Goal: Task Accomplishment & Management: Complete application form

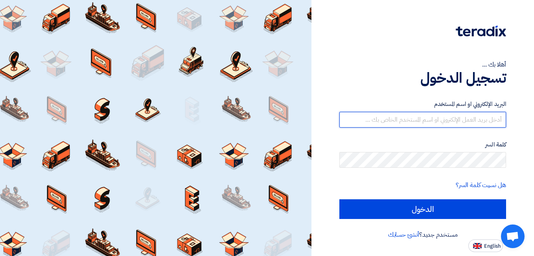
click at [394, 122] on input "text" at bounding box center [422, 120] width 167 height 16
type input "[EMAIL_ADDRESS][DOMAIN_NAME]"
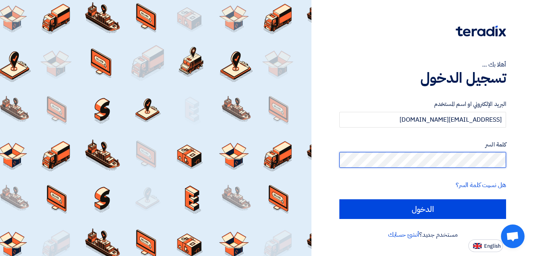
click at [339, 199] on input "الدخول" at bounding box center [422, 209] width 167 height 20
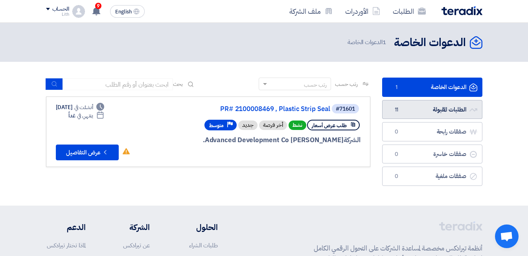
click at [428, 113] on link "الطلبات المقبولة الطلبات المقبولة 11" at bounding box center [432, 109] width 100 height 19
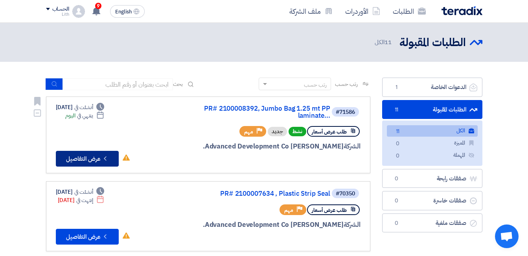
click at [100, 155] on button "Check details عرض التفاصيل" at bounding box center [87, 159] width 63 height 16
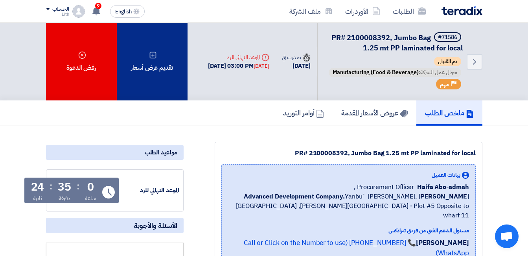
click at [157, 76] on div "تقديم عرض أسعار" at bounding box center [152, 61] width 71 height 77
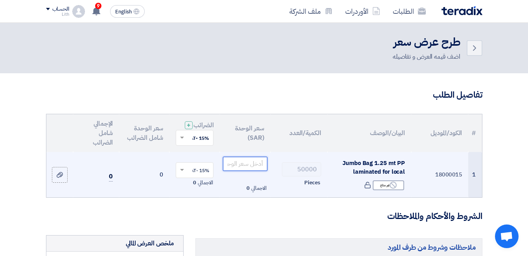
click at [250, 167] on input "number" at bounding box center [245, 164] width 44 height 14
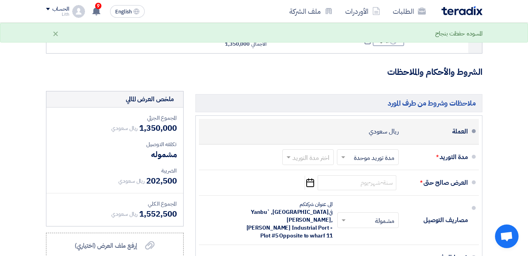
scroll to position [157, 0]
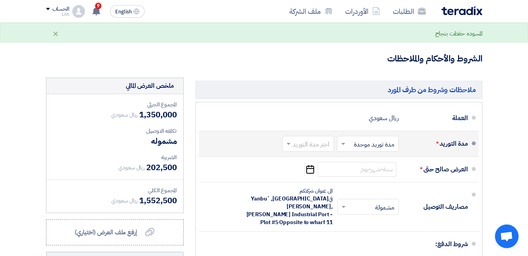
type input "27"
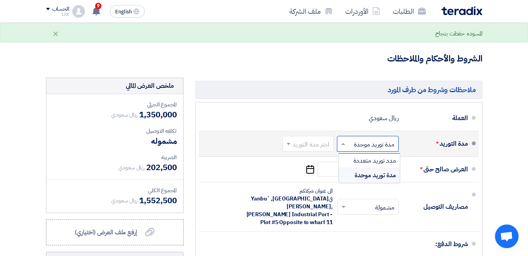
click at [349, 150] on input "text" at bounding box center [366, 143] width 58 height 11
click at [356, 180] on span "مدة توريد موحدة" at bounding box center [375, 174] width 41 height 9
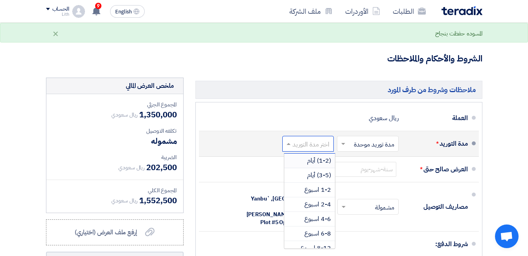
click at [320, 150] on input "text" at bounding box center [307, 143] width 48 height 11
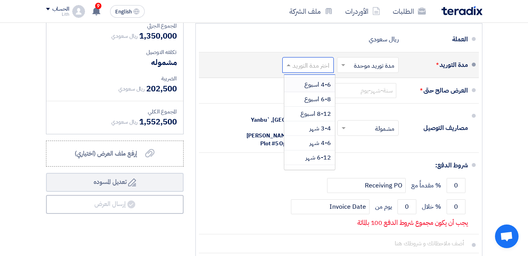
scroll to position [65, 0]
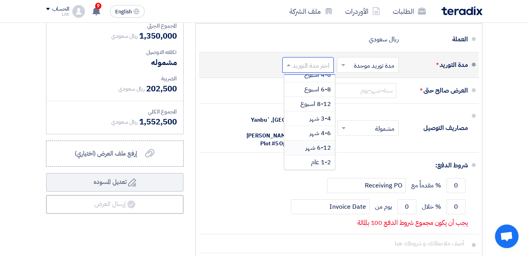
click at [324, 150] on span "6-12 شهر" at bounding box center [319, 147] width 26 height 9
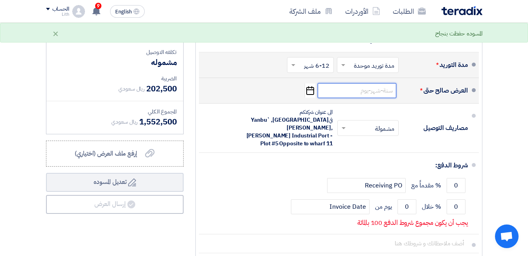
click at [374, 98] on input at bounding box center [357, 90] width 79 height 15
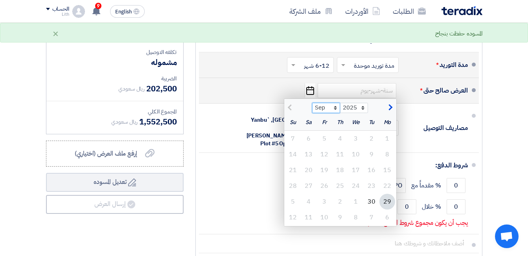
click at [336, 113] on select "Sep Oct Nov Dec" at bounding box center [326, 108] width 28 height 10
select select "10"
click at [312, 109] on select "Sep Oct Nov Dec" at bounding box center [326, 108] width 28 height 10
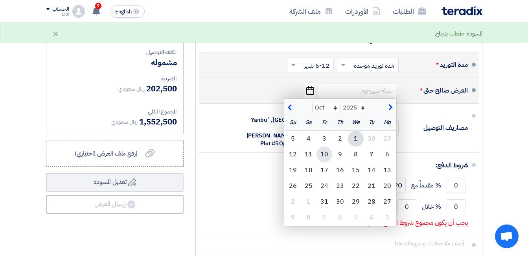
click at [326, 159] on div "10" at bounding box center [325, 154] width 16 height 16
type input "[DATE]"
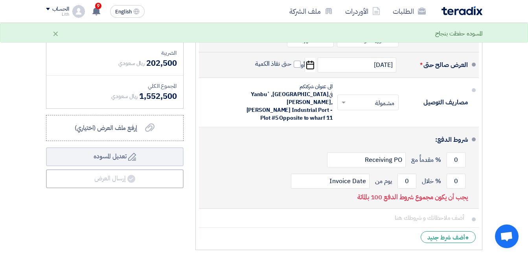
scroll to position [275, 0]
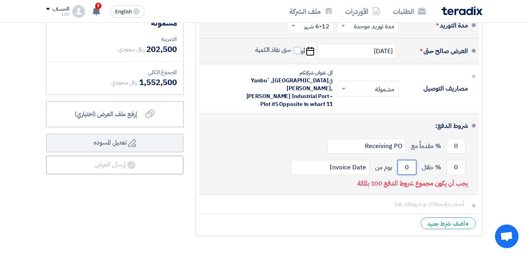
click at [405, 166] on input "0" at bounding box center [407, 167] width 19 height 15
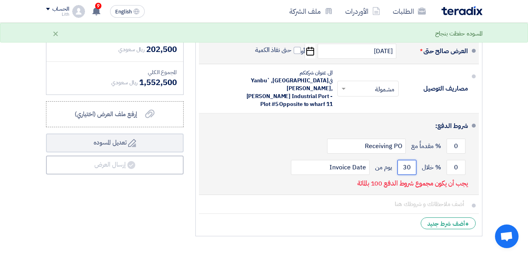
type input "30"
click at [333, 182] on div "شروط الدفع: 0 % مقدماً مع Receiving PO 0 % خلال 30" at bounding box center [336, 153] width 263 height 75
drag, startPoint x: 454, startPoint y: 166, endPoint x: 461, endPoint y: 166, distance: 7.1
click at [461, 166] on input "0" at bounding box center [456, 167] width 19 height 15
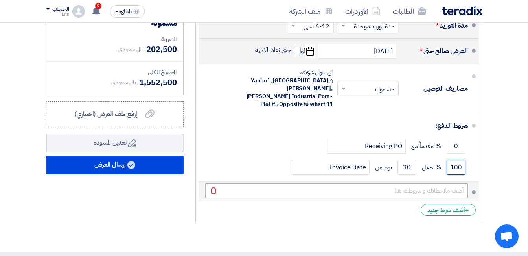
type input "100"
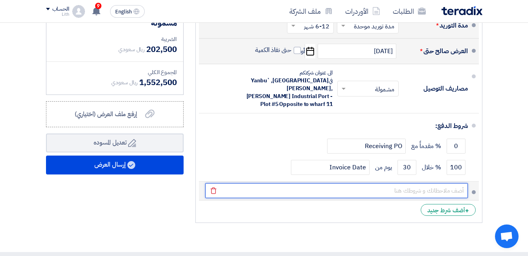
click at [352, 189] on input "text" at bounding box center [336, 190] width 263 height 15
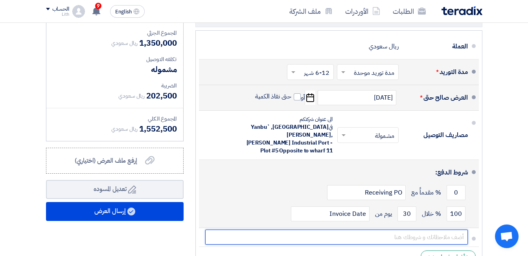
scroll to position [315, 0]
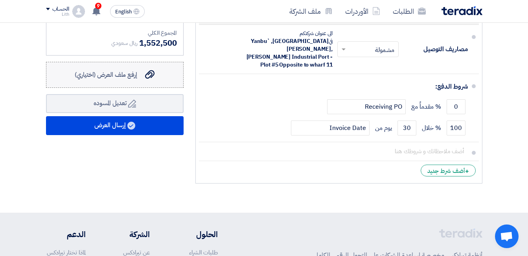
click at [135, 79] on span "إرفع ملف العرض (اختياري)" at bounding box center [106, 74] width 63 height 9
click at [0, 0] on input "إرفع ملف العرض (اختياري) إرفع ملف العرض (اختياري)" at bounding box center [0, 0] width 0 height 0
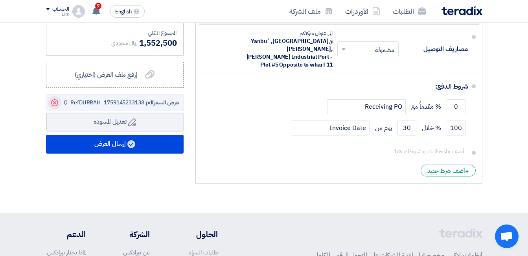
click at [54, 109] on icon "Delete" at bounding box center [54, 102] width 13 height 13
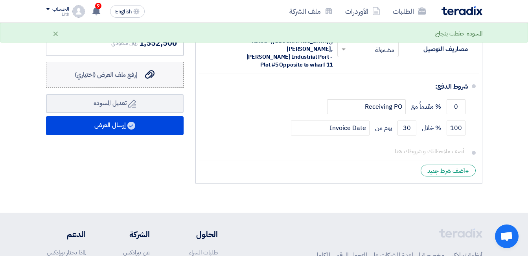
click at [143, 79] on div "إرفع ملف العرض (اختياري) إرفع ملف العرض (اختياري)" at bounding box center [115, 74] width 80 height 9
click at [0, 0] on input "إرفع ملف العرض (اختياري) إرفع ملف العرض (اختياري)" at bounding box center [0, 0] width 0 height 0
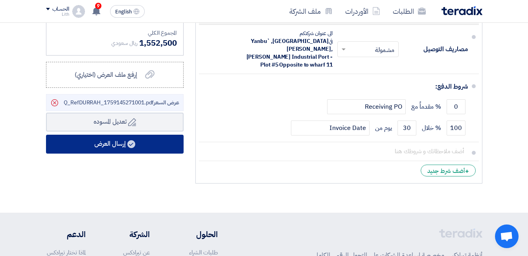
click at [100, 151] on button "إرسال العرض" at bounding box center [115, 144] width 138 height 19
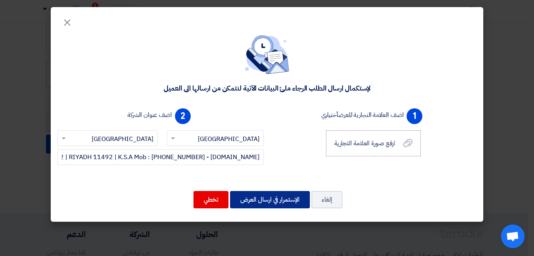
click at [264, 197] on button "الإستمرار في ارسال العرض" at bounding box center [270, 199] width 80 height 17
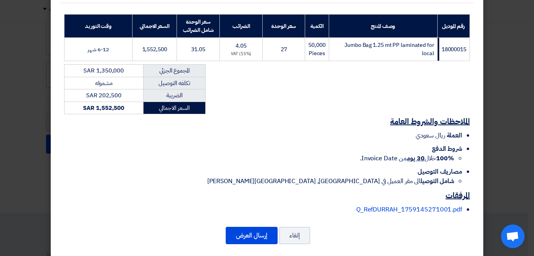
scroll to position [127, 0]
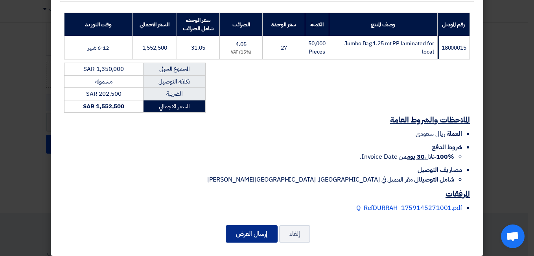
click at [250, 225] on button "إرسال العرض" at bounding box center [252, 233] width 52 height 17
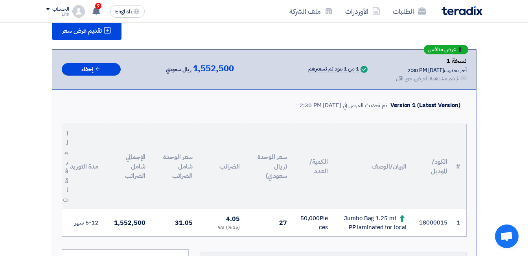
scroll to position [112, 0]
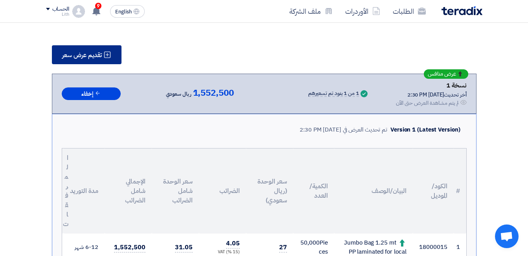
click at [94, 57] on span "تقديم عرض سعر" at bounding box center [82, 55] width 40 height 6
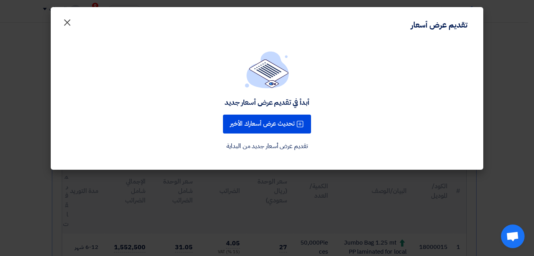
click at [68, 24] on span "×" at bounding box center [67, 22] width 9 height 24
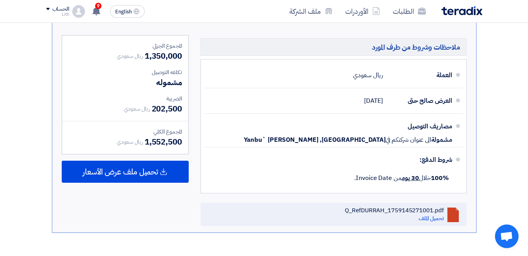
scroll to position [387, 0]
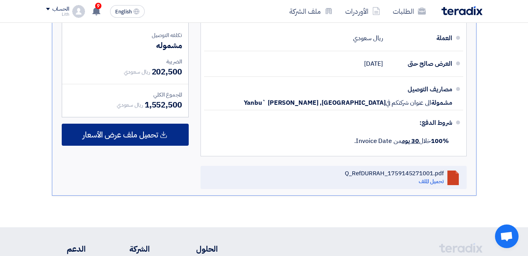
click at [153, 138] on span "تحميل ملف عرض الأسعار" at bounding box center [121, 134] width 76 height 7
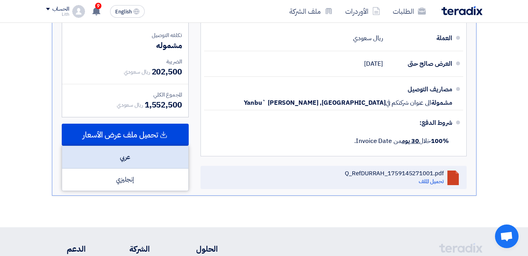
click at [139, 162] on div "عربي" at bounding box center [125, 157] width 126 height 22
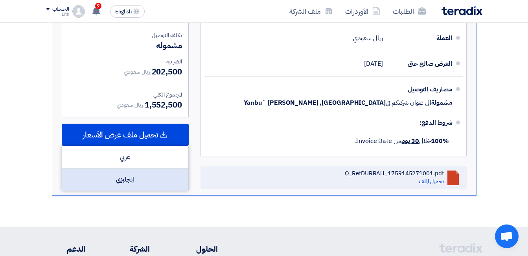
click at [134, 186] on div "إنجليزي" at bounding box center [125, 179] width 126 height 22
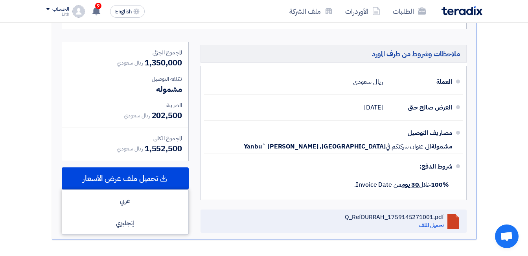
scroll to position [393, 0]
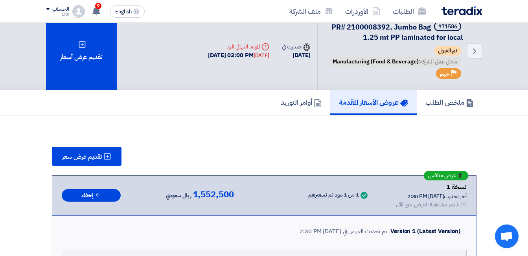
scroll to position [0, 0]
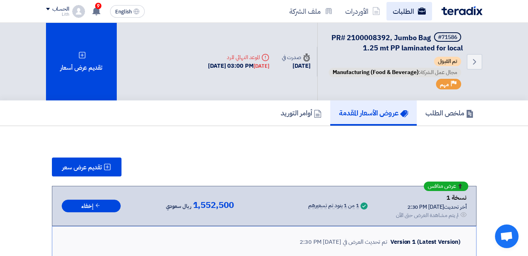
click at [406, 11] on link "الطلبات" at bounding box center [410, 11] width 46 height 18
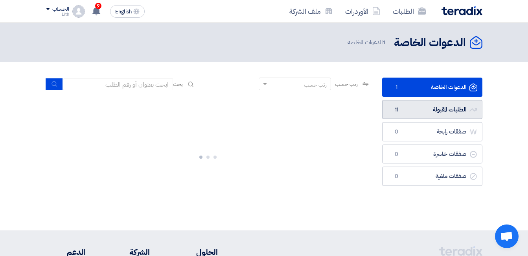
click at [448, 107] on link "الطلبات المقبولة الطلبات المقبولة 11" at bounding box center [432, 109] width 100 height 19
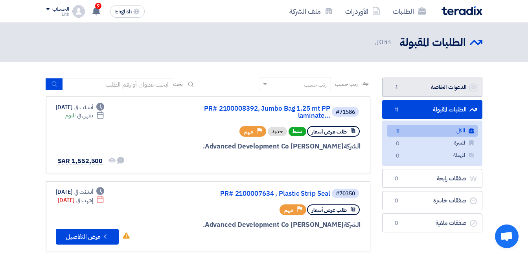
click at [448, 88] on link "الدعوات الخاصة الدعوات الخاصة 1" at bounding box center [432, 86] width 100 height 19
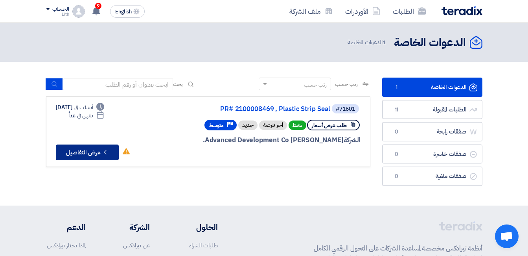
click at [99, 153] on button "Check details عرض التفاصيل" at bounding box center [87, 152] width 63 height 16
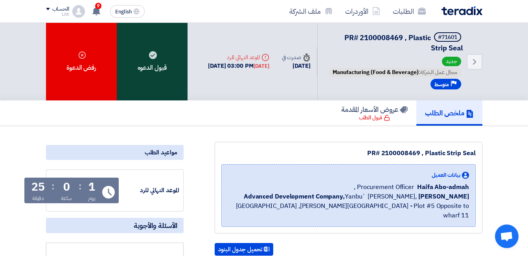
click at [160, 82] on div "قبول الدعوه" at bounding box center [152, 61] width 71 height 77
